Goal: Navigation & Orientation: Locate item on page

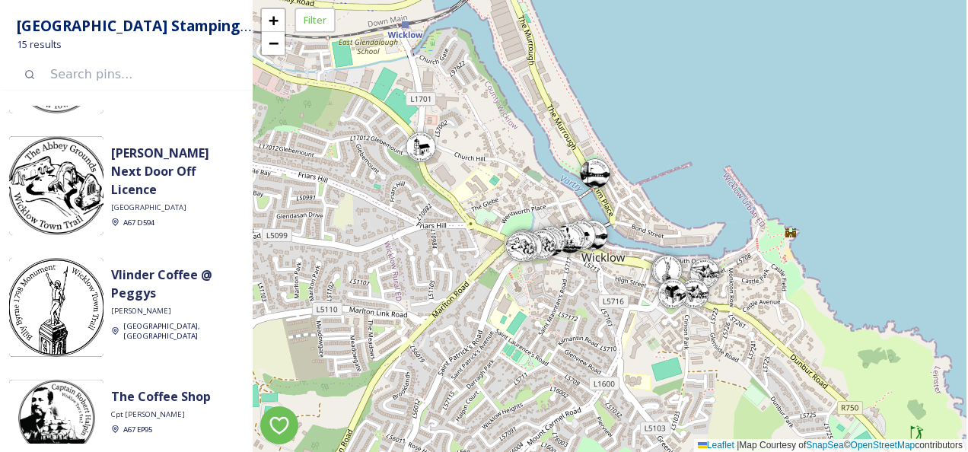
scroll to position [1277, 0]
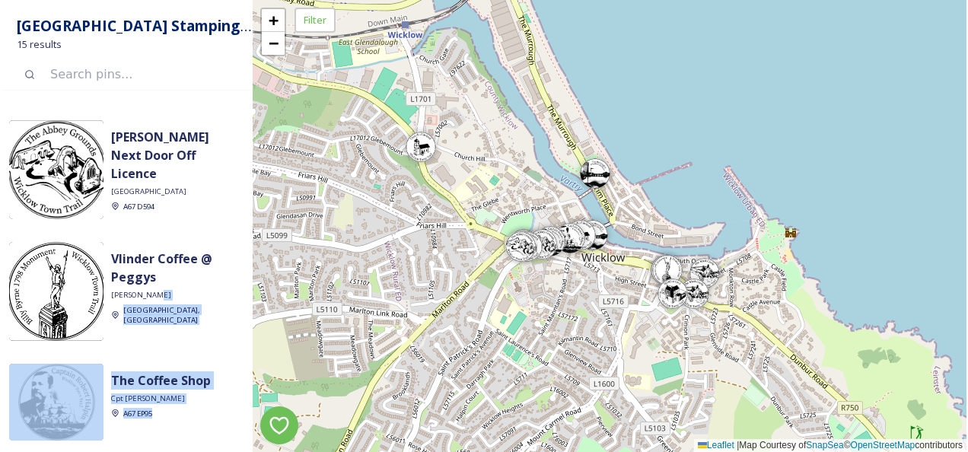
drag, startPoint x: 250, startPoint y: 405, endPoint x: 253, endPoint y: 297, distance: 107.3
click at [253, 297] on div "Nearby [GEOGRAPHIC_DATA] [PERSON_NAME] A67 D564 [GEOGRAPHIC_DATA] [GEOGRAPHIC_D…" at bounding box center [127, 275] width 251 height 338
click at [278, 55] on div "+ −" at bounding box center [273, 32] width 26 height 49
click at [278, 46] on span "−" at bounding box center [274, 42] width 10 height 19
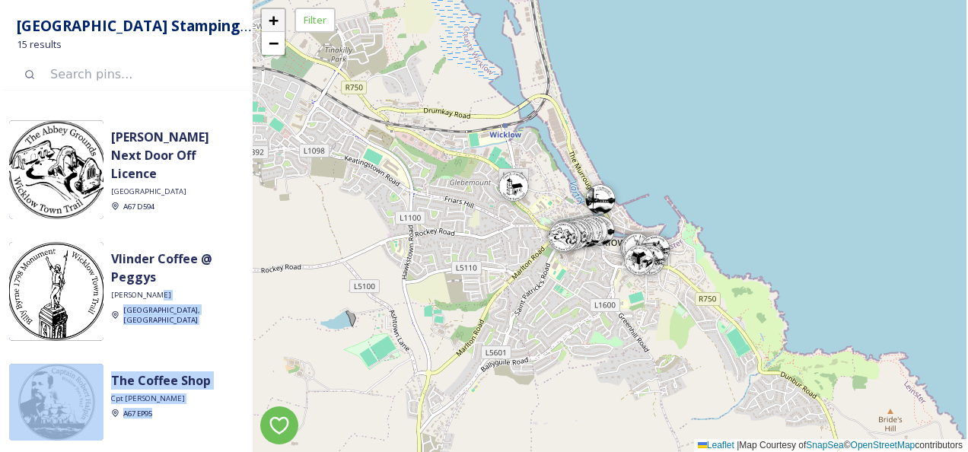
click at [278, 16] on span "+" at bounding box center [274, 20] width 10 height 19
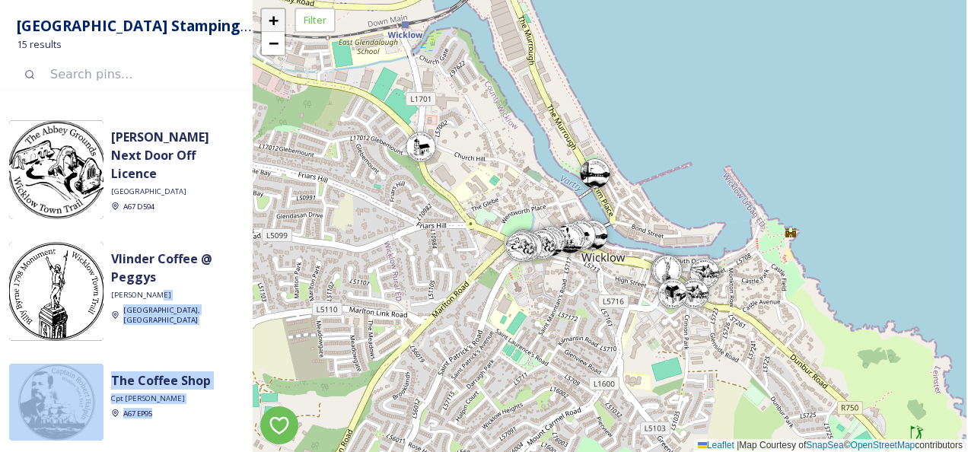
click at [278, 16] on span "+" at bounding box center [274, 20] width 10 height 19
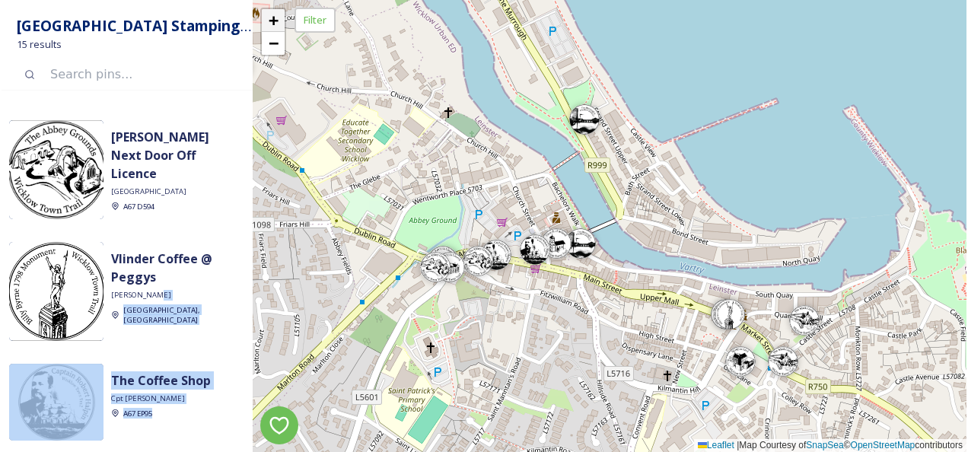
click at [278, 16] on span "+" at bounding box center [274, 20] width 10 height 19
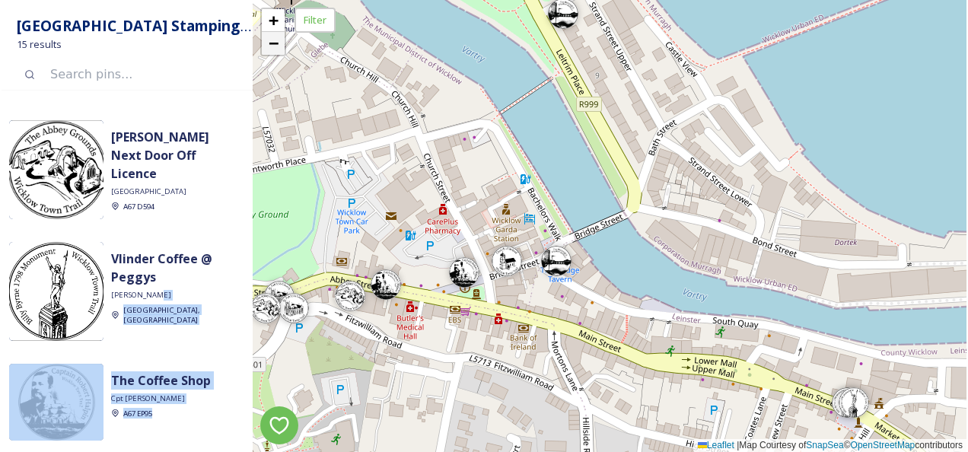
click at [281, 53] on link "−" at bounding box center [273, 43] width 23 height 23
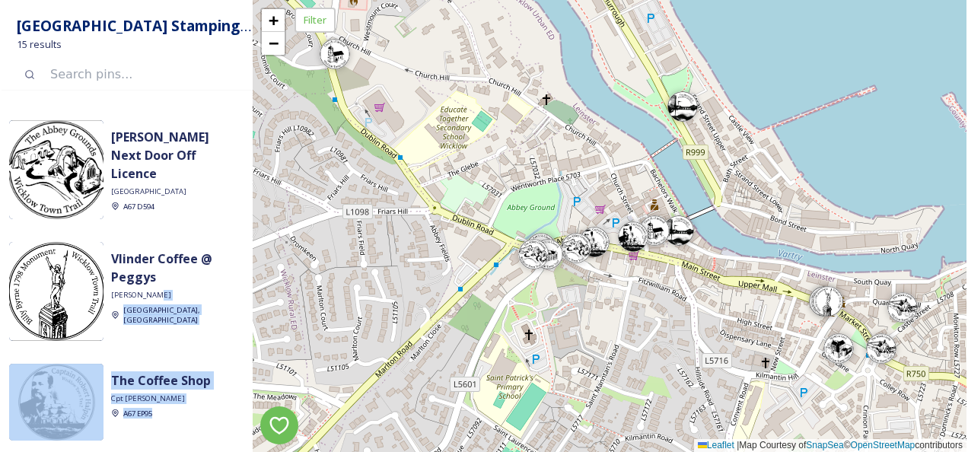
drag, startPoint x: 443, startPoint y: 164, endPoint x: 541, endPoint y: 151, distance: 99.0
click at [541, 151] on div "+ − Leaflet | Map Courtesy of SnapSea © OpenStreetMap contributors" at bounding box center [610, 226] width 714 height 452
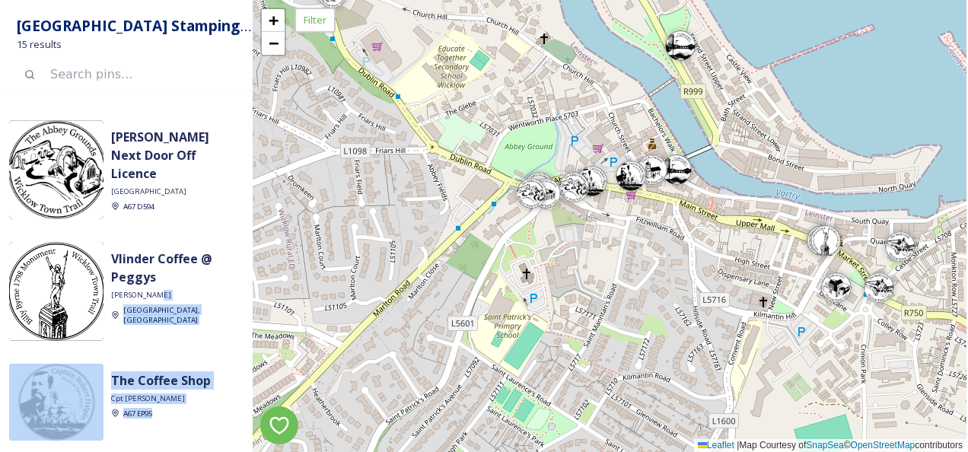
drag, startPoint x: 263, startPoint y: 385, endPoint x: 262, endPoint y: 329, distance: 56.3
click at [262, 329] on div "+ − Leaflet | Map Courtesy of SnapSea © OpenStreetMap contributors" at bounding box center [610, 226] width 714 height 452
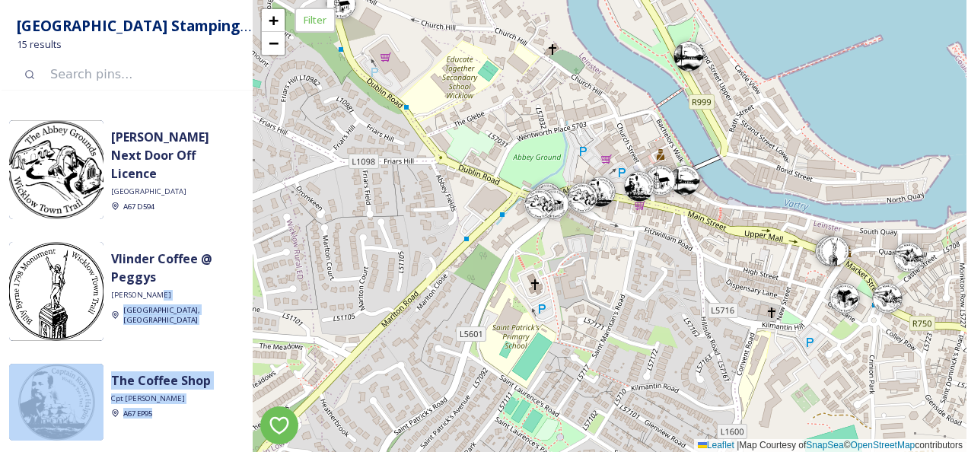
drag, startPoint x: 261, startPoint y: 383, endPoint x: 269, endPoint y: 395, distance: 14.8
click at [269, 395] on div "+ − Leaflet | Map Courtesy of SnapSea © OpenStreetMap contributors" at bounding box center [610, 226] width 714 height 452
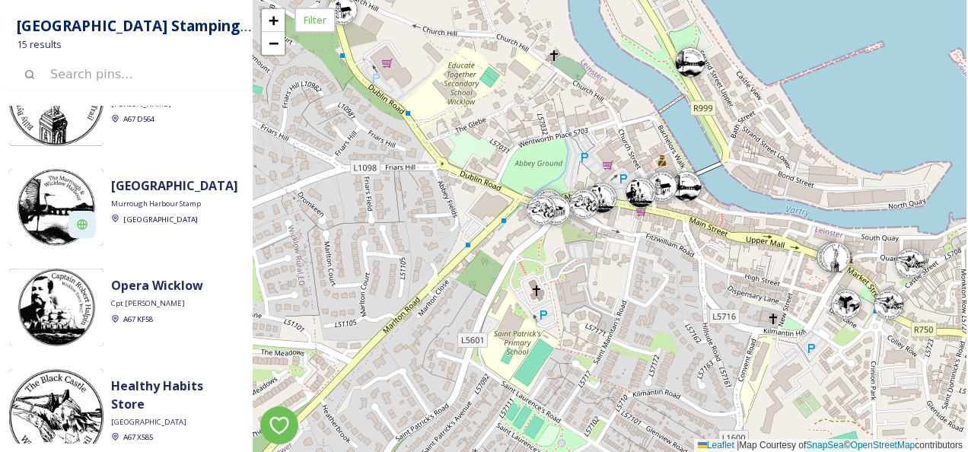
scroll to position [0, 0]
